Goal: Transaction & Acquisition: Obtain resource

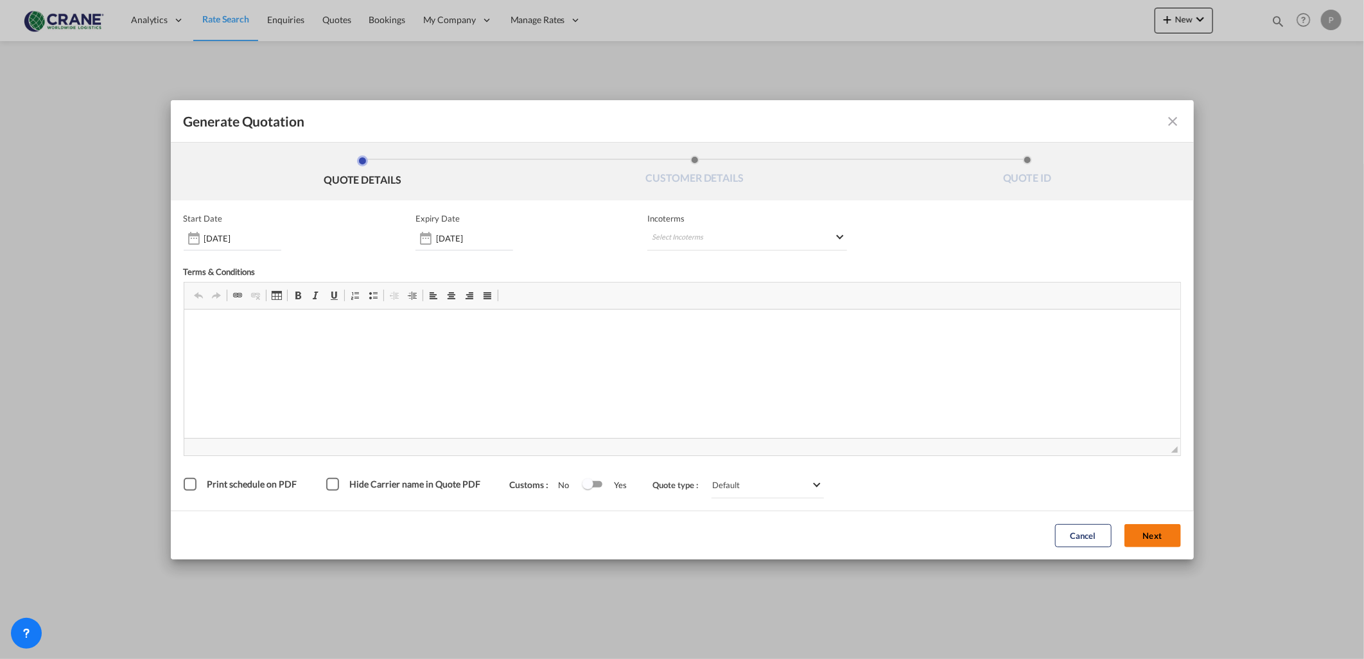
click at [1128, 540] on button "Next" at bounding box center [1153, 535] width 57 height 23
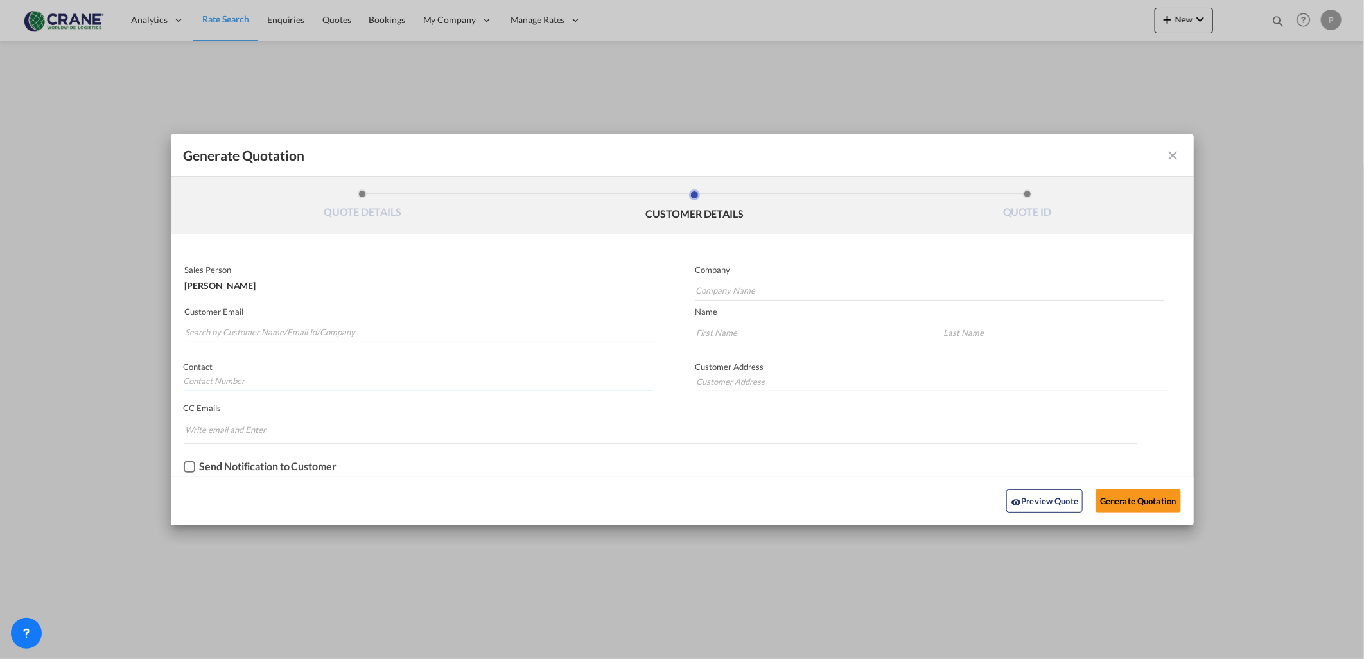
click at [257, 383] on input "Generate QuotationQUOTE ..." at bounding box center [419, 381] width 471 height 19
type input "342776862"
type input "[PERSON_NAME]"
type input "Camalich"
type input "[STREET_ADDRESS] - scala b sesto piano"
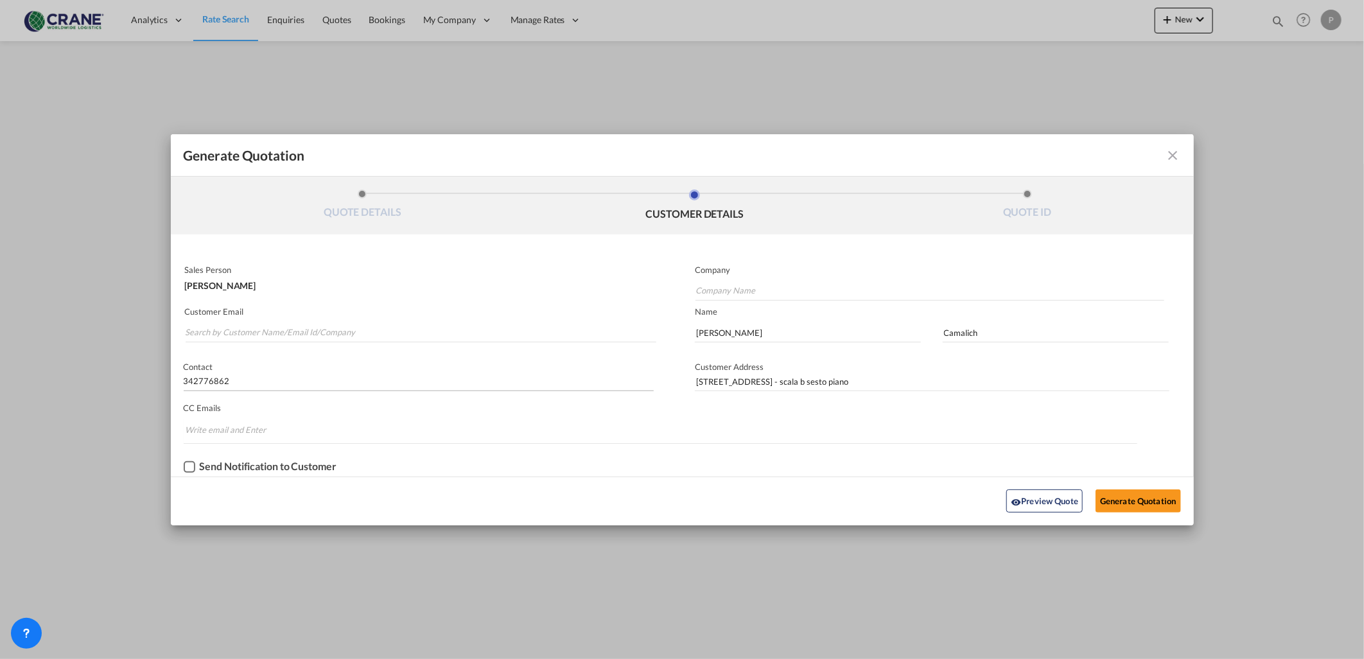
type input "[PERSON_NAME][EMAIL_ADDRESS][DOMAIN_NAME]"
click at [1110, 496] on button "Generate Quotation" at bounding box center [1138, 500] width 85 height 23
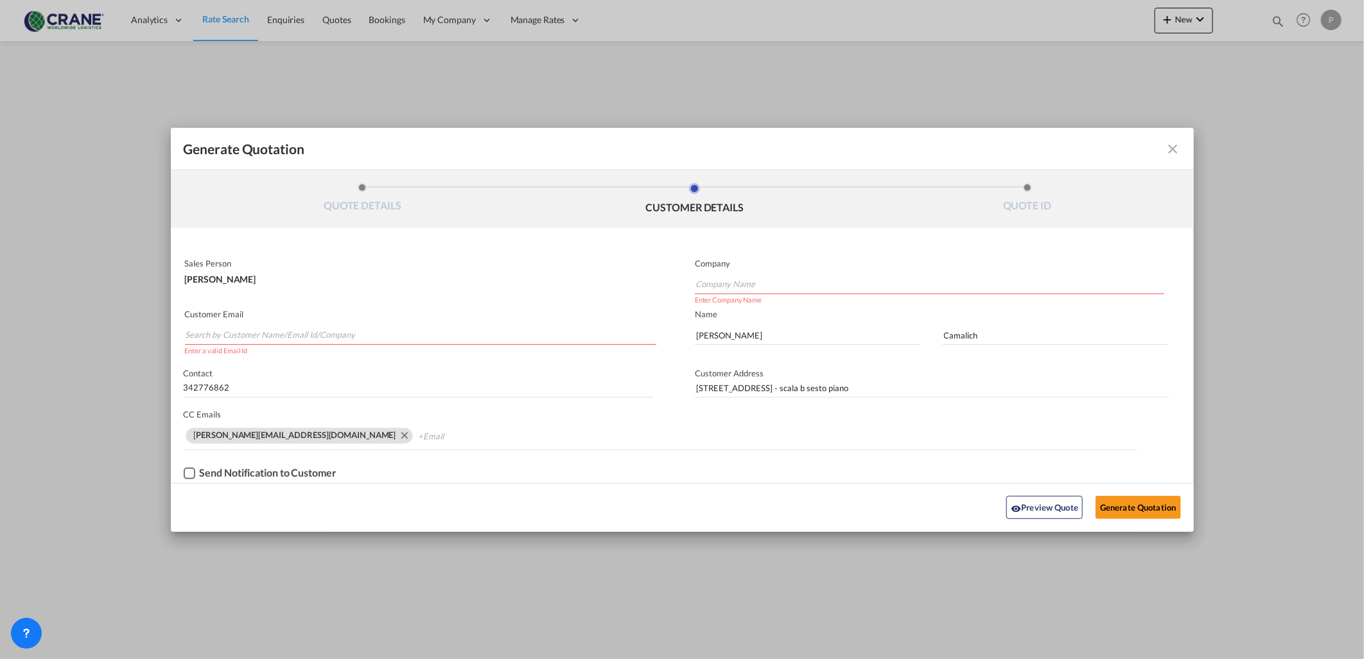
click at [749, 281] on input "Company Name" at bounding box center [930, 284] width 469 height 19
click at [252, 334] on input "Search by Customer Name/Email Id/Company" at bounding box center [421, 335] width 471 height 19
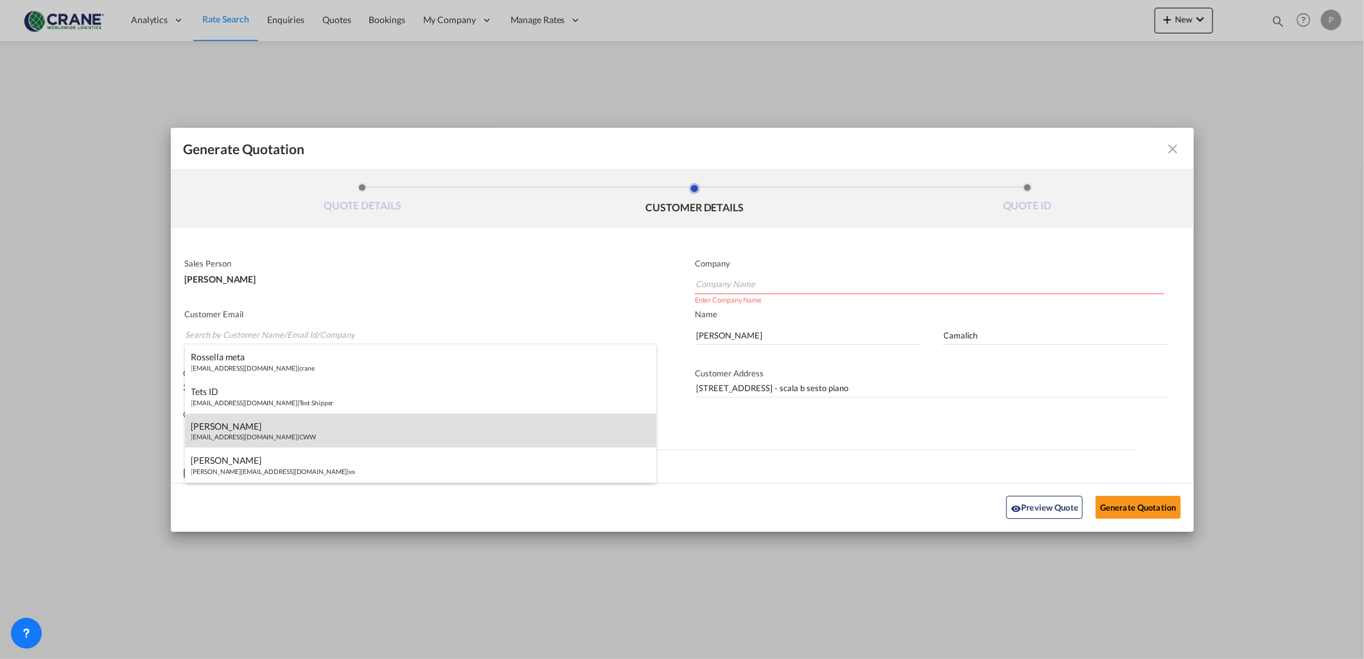
click at [236, 434] on div "[PERSON_NAME] [EMAIL_ADDRESS][DOMAIN_NAME] | CWW" at bounding box center [421, 431] width 472 height 35
type input "CWW"
type input "[EMAIL_ADDRESS][DOMAIN_NAME]"
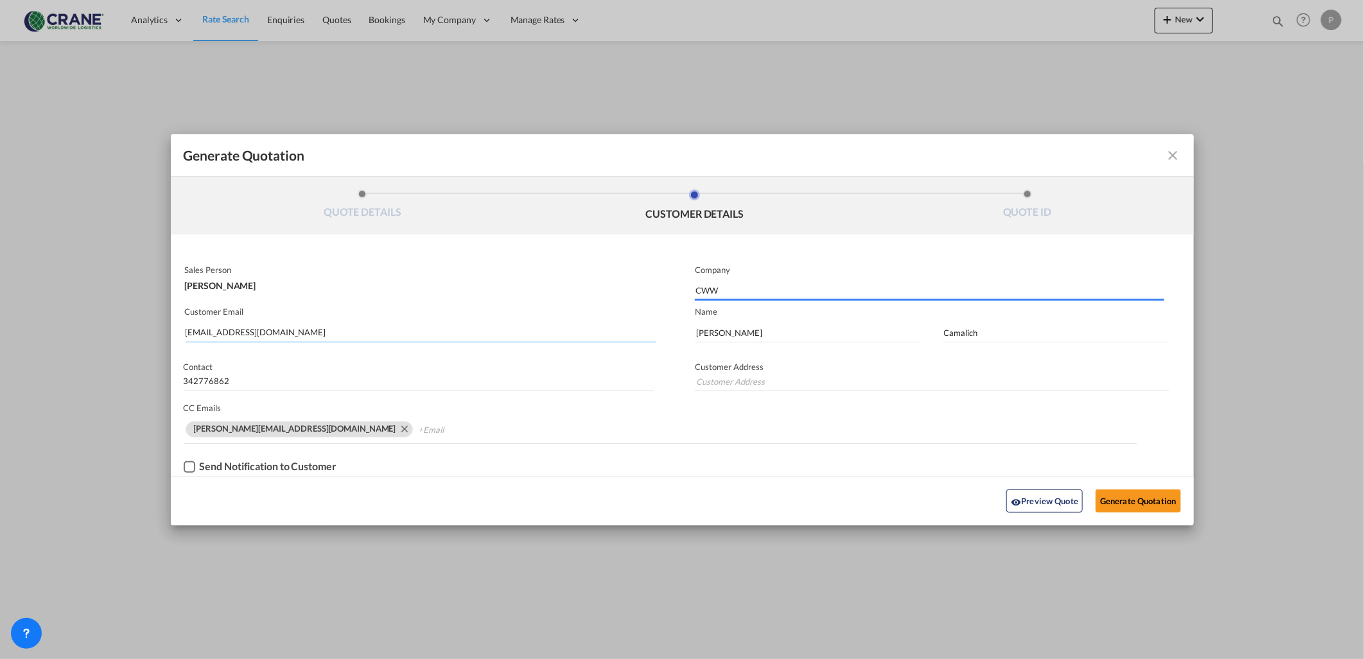
type input "[STREET_ADDRESS] - scala b sesto piano"
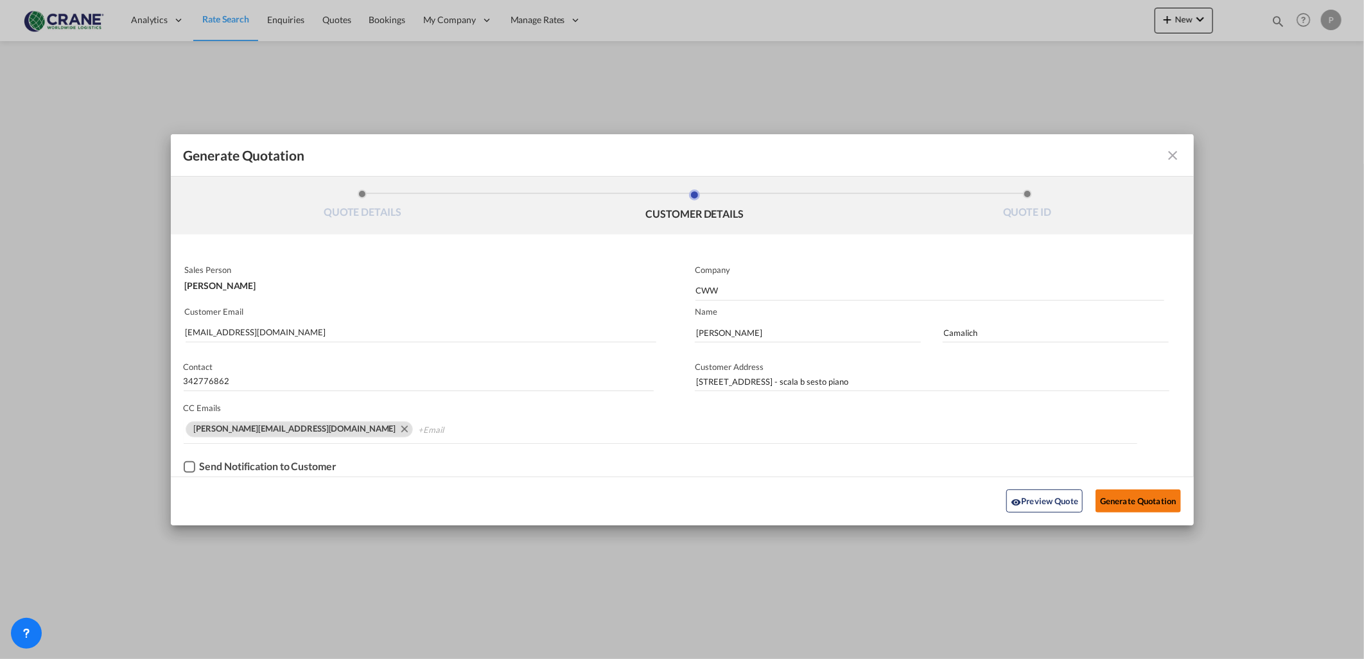
click at [1115, 493] on button "Generate Quotation" at bounding box center [1138, 500] width 85 height 23
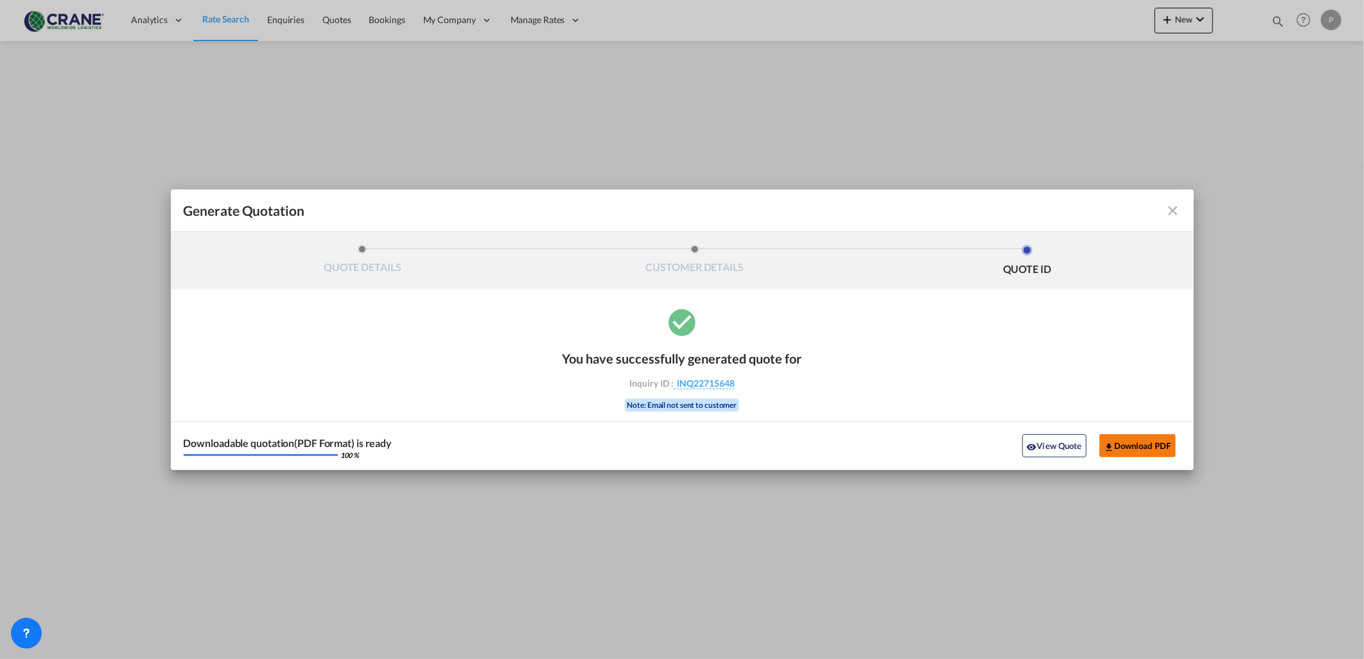
click at [1116, 443] on button "Download PDF" at bounding box center [1138, 445] width 76 height 23
